Goal: Check status: Check status

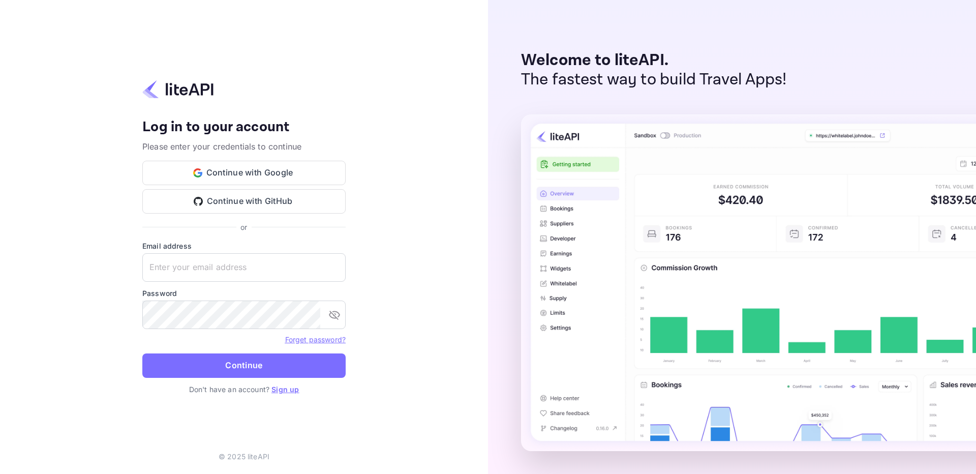
type input "adminpassword_support@yandex-team.ru"
click at [142, 353] on button "Continue" at bounding box center [243, 365] width 203 height 24
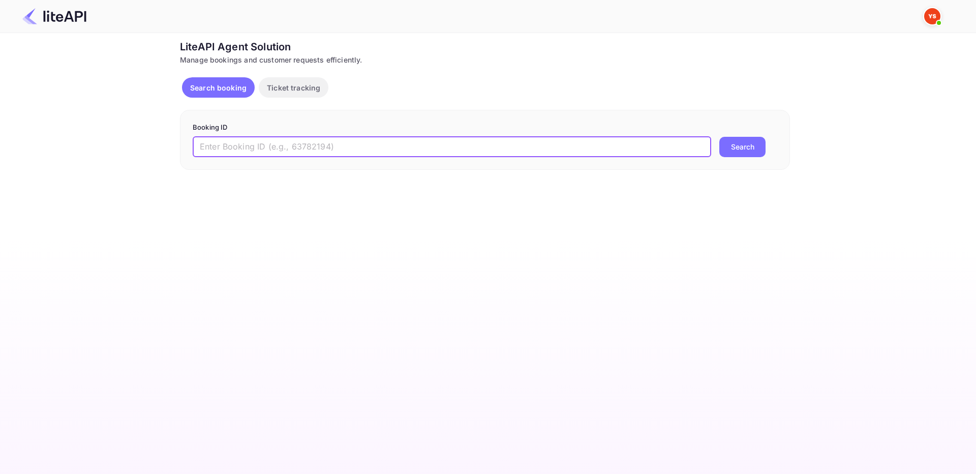
click at [317, 154] on input "text" at bounding box center [452, 147] width 519 height 20
paste input "8127595"
type input "8127595"
click at [751, 146] on button "Search" at bounding box center [742, 147] width 46 height 20
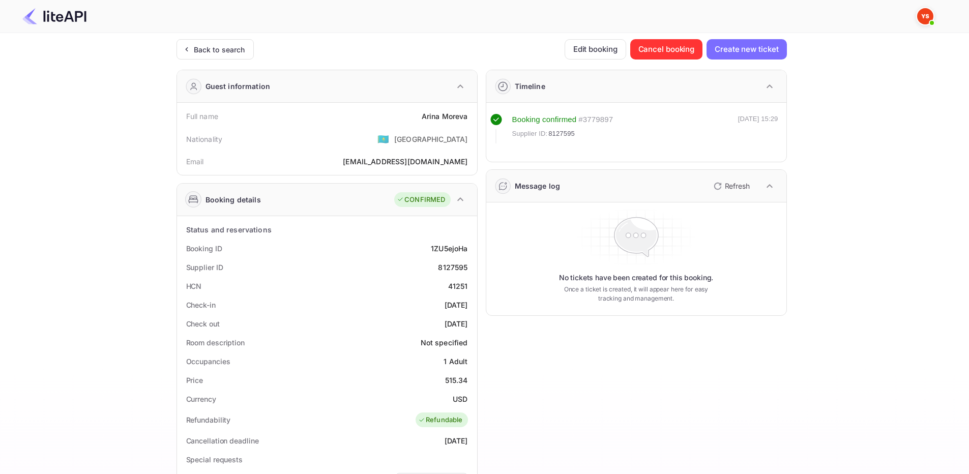
click at [102, 119] on div "Ticket Affiliate URL [URL][DOMAIN_NAME] Business partner name Nuitee Travel Cus…" at bounding box center [481, 383] width 938 height 688
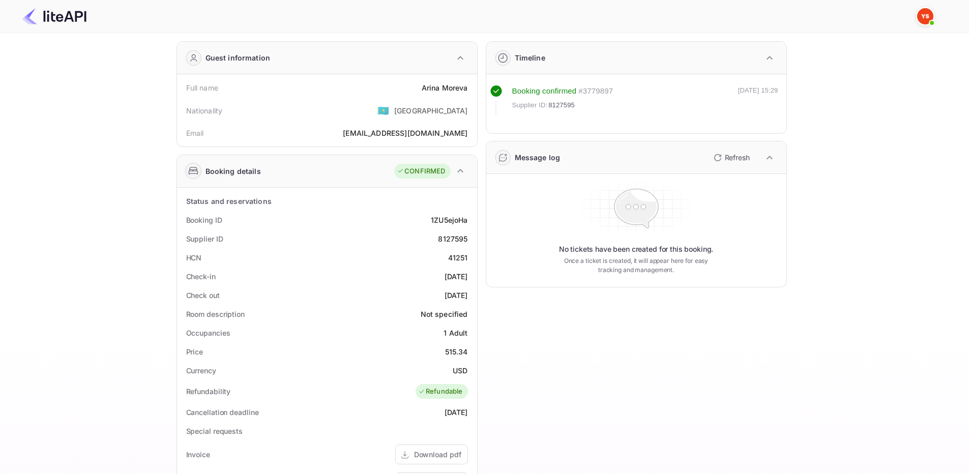
scroll to position [51, 0]
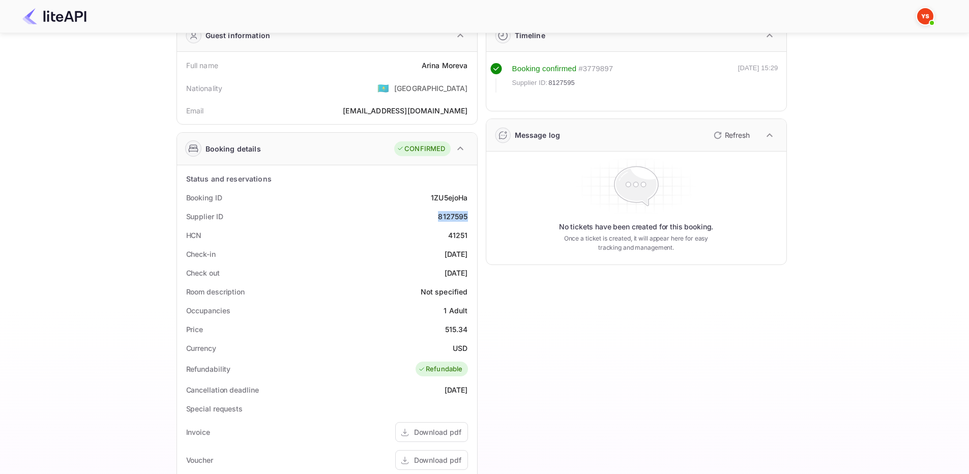
drag, startPoint x: 431, startPoint y: 219, endPoint x: 476, endPoint y: 217, distance: 44.8
click at [476, 217] on div "Status and reservations Booking ID 1ZU5ejoHa Supplier ID 8127595 HCN 41251 Chec…" at bounding box center [327, 417] width 300 height 504
copy div "8127595"
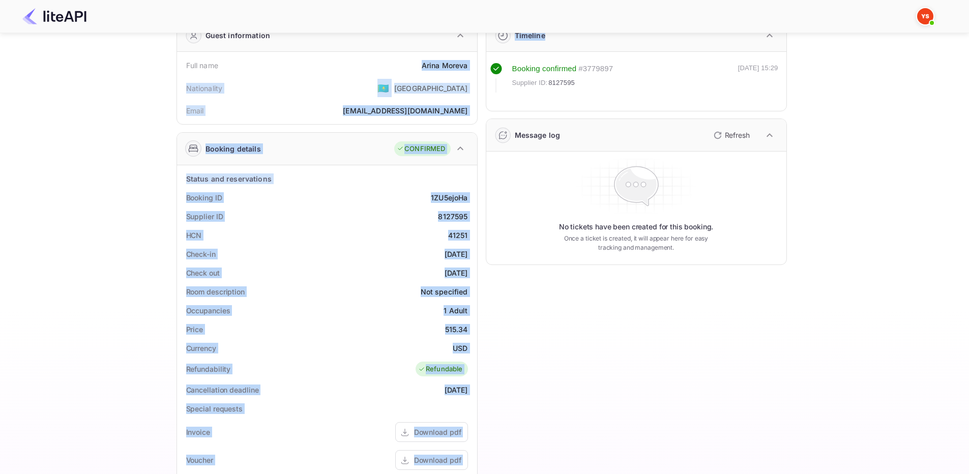
drag, startPoint x: 417, startPoint y: 69, endPoint x: 481, endPoint y: 64, distance: 63.8
click at [481, 64] on div "Guest information Full name [PERSON_NAME] Nationality 🇰🇿 [DEMOGRAPHIC_DATA] Ema…" at bounding box center [477, 344] width 618 height 666
click at [467, 65] on div "[PERSON_NAME]" at bounding box center [445, 65] width 46 height 11
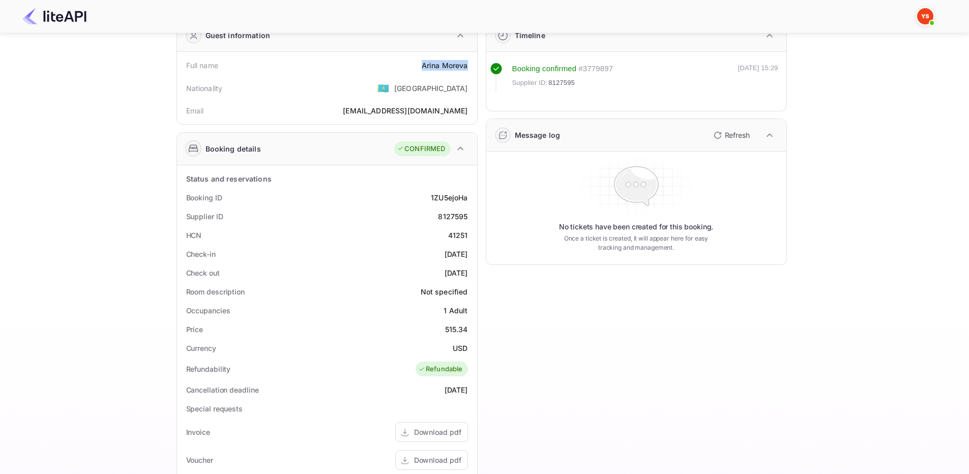
drag, startPoint x: 468, startPoint y: 65, endPoint x: 410, endPoint y: 67, distance: 58.0
click at [410, 67] on div "Full name [PERSON_NAME]" at bounding box center [327, 65] width 292 height 19
copy div "[PERSON_NAME]"
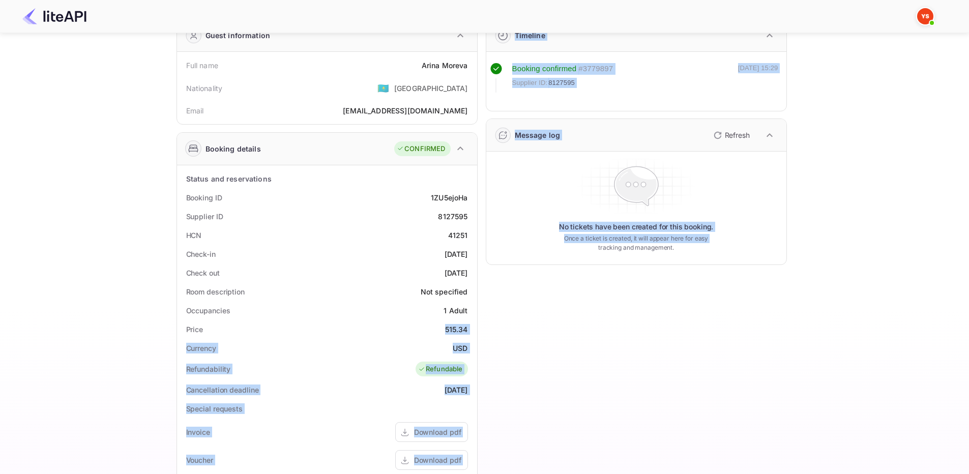
drag, startPoint x: 454, startPoint y: 330, endPoint x: 479, endPoint y: 331, distance: 25.4
click at [479, 331] on div "Guest information Full name [PERSON_NAME] Nationality 🇰🇿 [DEMOGRAPHIC_DATA] Ema…" at bounding box center [477, 344] width 618 height 666
click at [469, 334] on div "Price 515.34" at bounding box center [327, 329] width 292 height 19
click at [469, 327] on div "Price 515.34" at bounding box center [327, 329] width 292 height 19
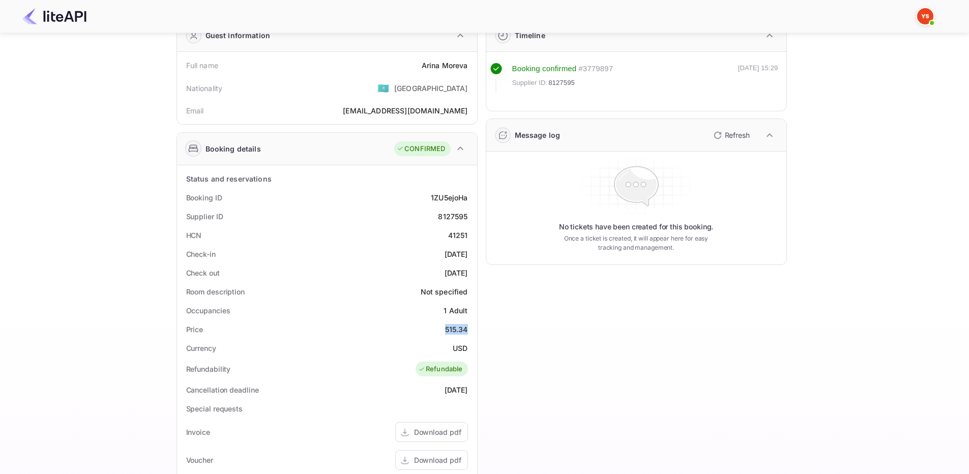
drag, startPoint x: 467, startPoint y: 328, endPoint x: 445, endPoint y: 329, distance: 21.4
click at [445, 329] on div "515.34" at bounding box center [456, 329] width 23 height 11
copy div "515.34"
